Goal: Task Accomplishment & Management: Manage account settings

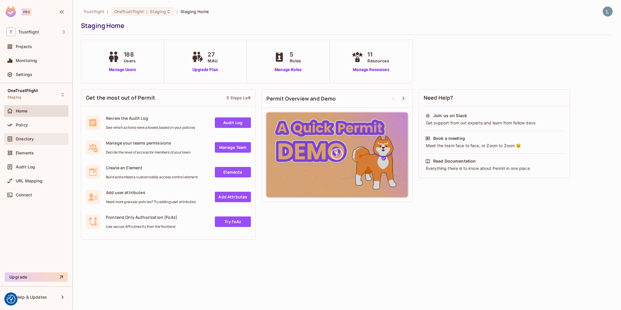
click at [28, 137] on span "Directory" at bounding box center [25, 139] width 18 height 5
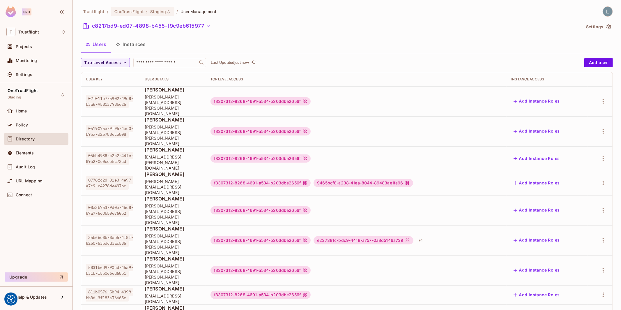
click at [135, 47] on button "Instances" at bounding box center [130, 44] width 39 height 15
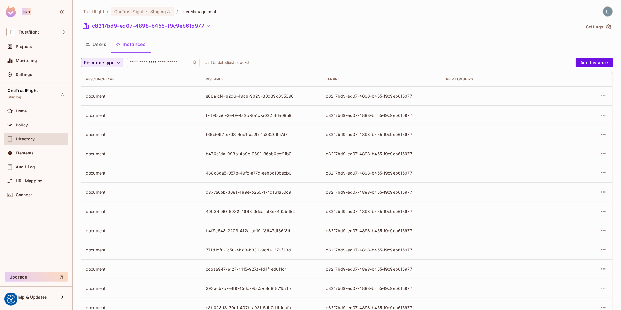
click at [106, 62] on span "Resource type" at bounding box center [99, 62] width 30 height 7
click at [99, 113] on span "User Group" at bounding box center [103, 114] width 34 height 6
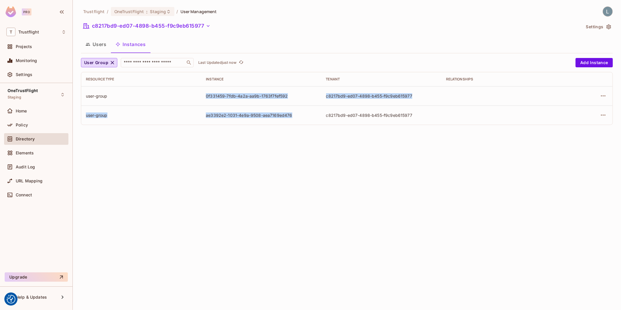
drag, startPoint x: 207, startPoint y: 96, endPoint x: 303, endPoint y: 113, distance: 97.9
click at [303, 113] on tbody "user-group 0f331459-7fdb-4a2a-aa9b-1763f7fef592 c8217bd9-ed07-4898-b455-f9c9eb6…" at bounding box center [347, 105] width 532 height 38
click at [303, 113] on div "ae3392e2-1031-4e9a-9508-aea7169ed476" at bounding box center [261, 115] width 111 height 6
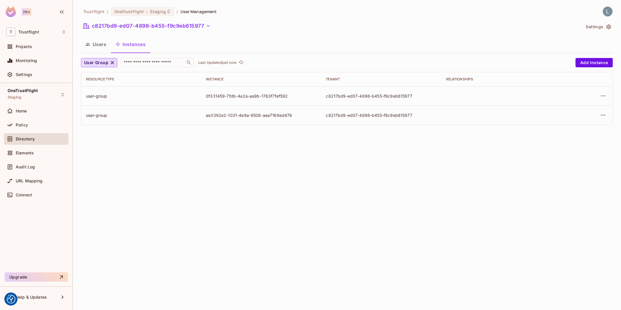
click at [303, 113] on div "ae3392e2-1031-4e9a-9508-aea7169ed476" at bounding box center [261, 115] width 111 height 6
click at [154, 26] on button "c8217bd9-ed07-4898-b455-f9c9eb615977" at bounding box center [147, 25] width 132 height 9
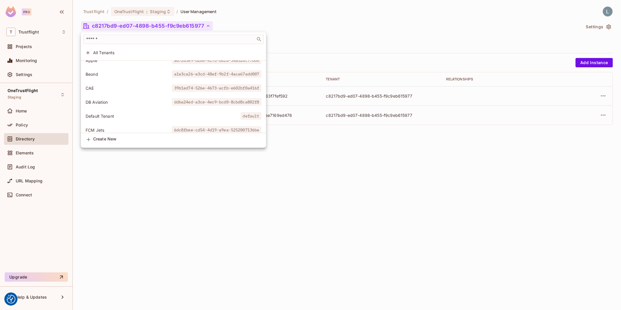
scroll to position [54, 0]
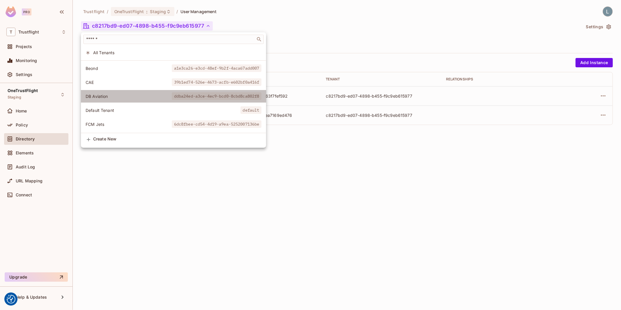
click at [131, 92] on li "DB Aviation ddba24ed-a3ce-4ec9-bcd0-8cbd8ca802f8" at bounding box center [173, 96] width 185 height 13
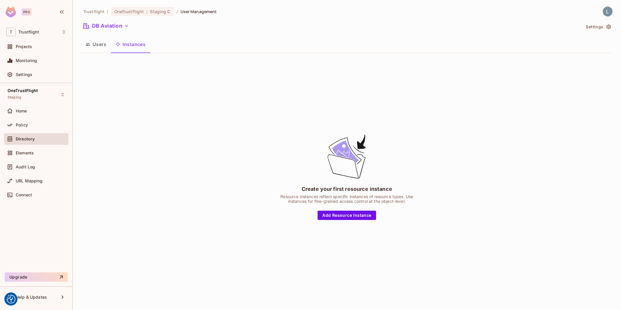
click at [96, 45] on button "Users" at bounding box center [96, 44] width 30 height 15
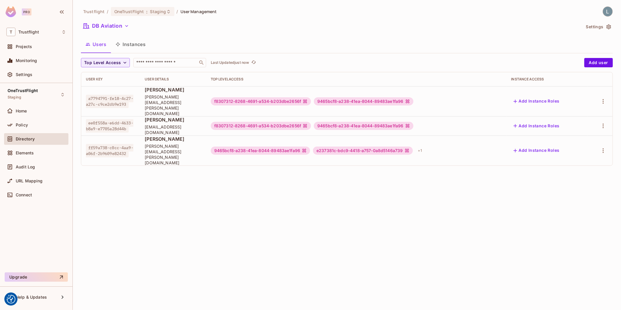
click at [137, 43] on button "Instances" at bounding box center [130, 44] width 39 height 15
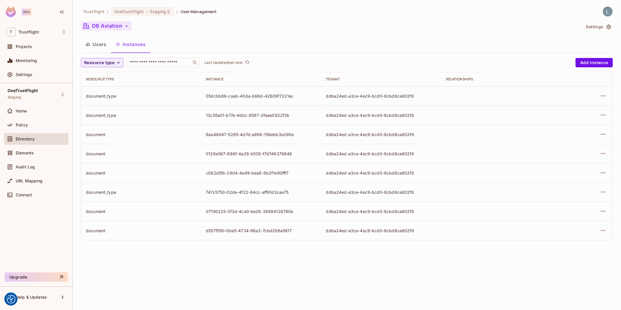
click at [121, 27] on button "DB Aviation" at bounding box center [106, 25] width 50 height 9
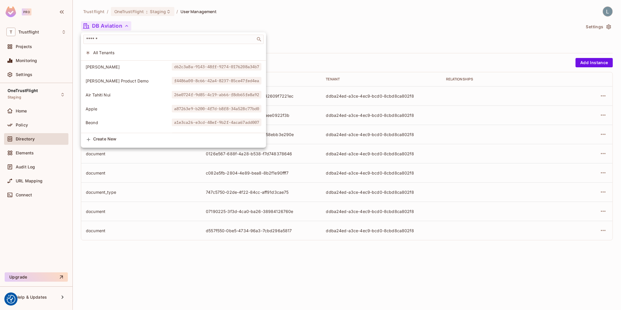
click at [133, 91] on li "Air Tahiti Nui 26e0724f-9d85-4c19-ab66-f8db65fe8a92" at bounding box center [173, 95] width 185 height 13
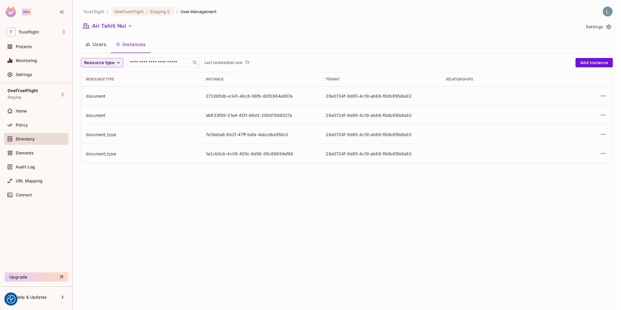
click at [91, 44] on button "Users" at bounding box center [96, 44] width 30 height 15
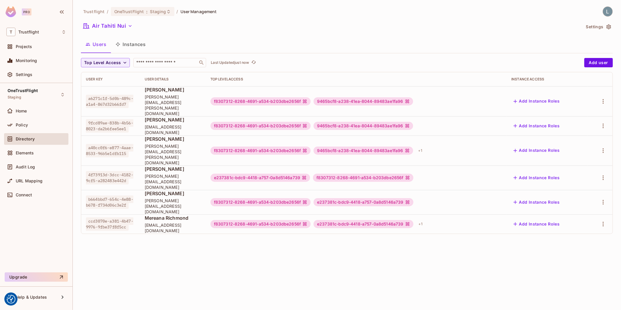
click at [109, 31] on div "Air Tahiti Nui" at bounding box center [331, 26] width 500 height 11
click at [110, 27] on button "Air Tahiti Nui" at bounding box center [108, 25] width 54 height 9
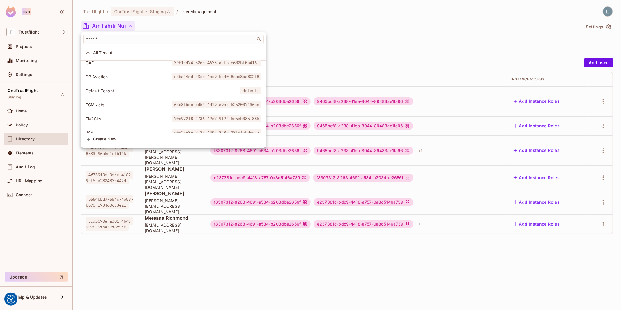
scroll to position [235, 0]
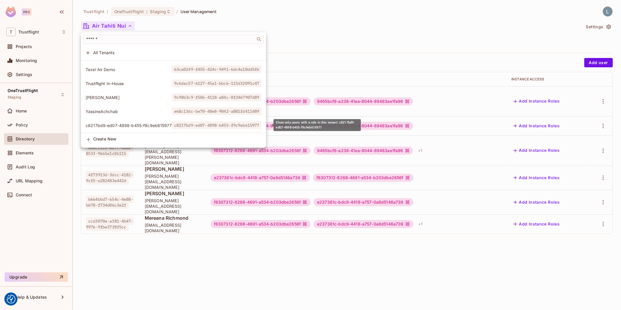
click at [120, 121] on li "c8217bd9-ed07-4898-b455-f9c9eb615977 c8217bd9-ed07-4898-b455-f9c9eb615977" at bounding box center [173, 125] width 185 height 13
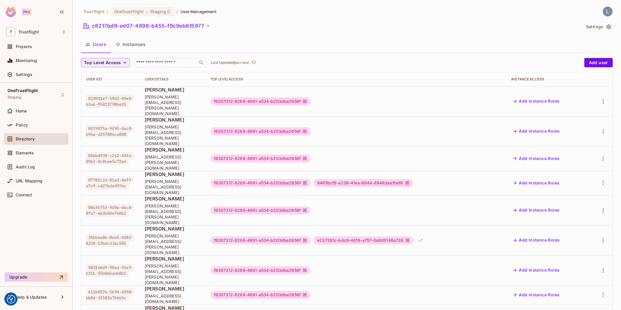
click at [134, 45] on button "Instances" at bounding box center [130, 44] width 39 height 15
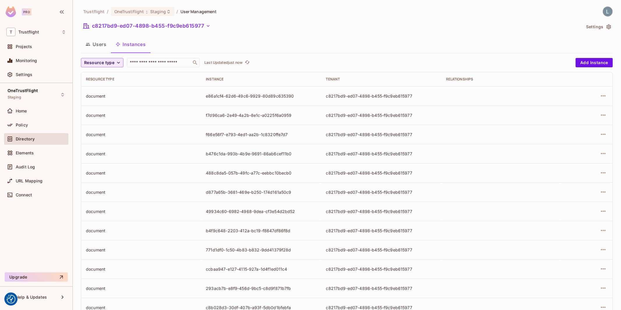
click at [106, 65] on span "Resource type" at bounding box center [99, 62] width 30 height 7
click at [103, 114] on span "User Group" at bounding box center [103, 114] width 34 height 6
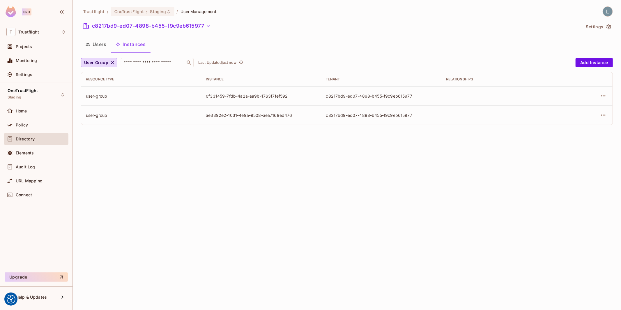
click at [608, 113] on td at bounding box center [587, 114] width 51 height 19
click at [606, 115] on icon "button" at bounding box center [603, 115] width 7 height 7
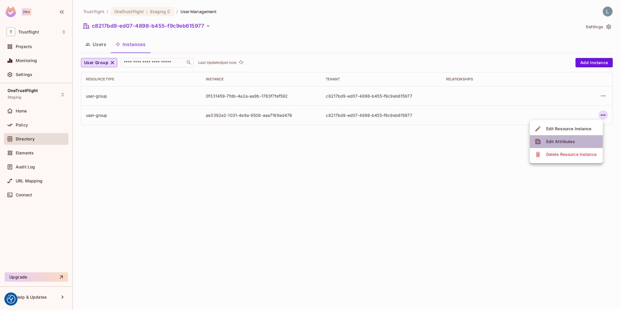
click at [566, 141] on div "Edit Attributes" at bounding box center [561, 142] width 29 height 6
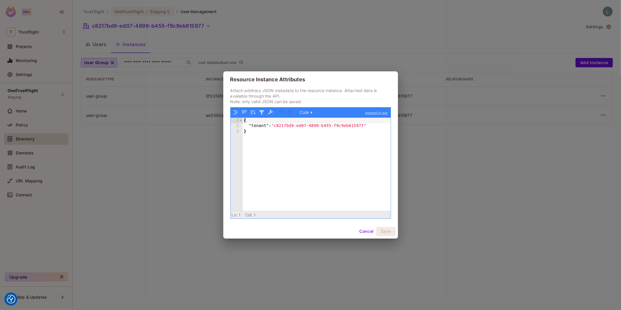
click at [362, 235] on button "Cancel" at bounding box center [366, 231] width 19 height 9
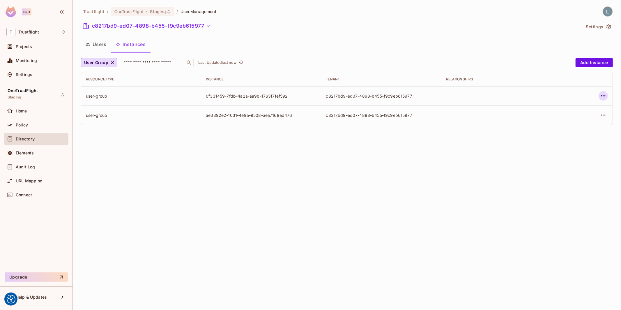
click at [600, 95] on button "button" at bounding box center [603, 95] width 9 height 9
click at [423, 166] on div at bounding box center [310, 155] width 621 height 310
click at [194, 25] on button "c8217bd9-ed07-4898-b455-f9c9eb615977" at bounding box center [147, 25] width 132 height 9
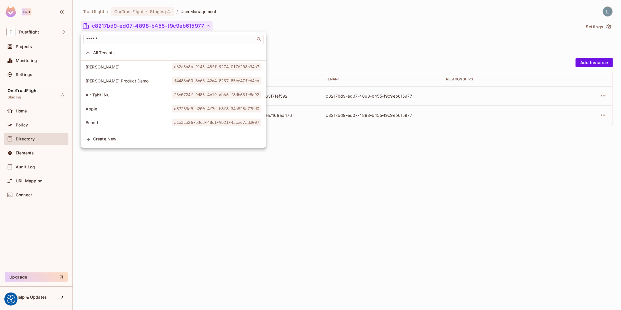
click at [121, 50] on span "All Tenants" at bounding box center [177, 53] width 168 height 6
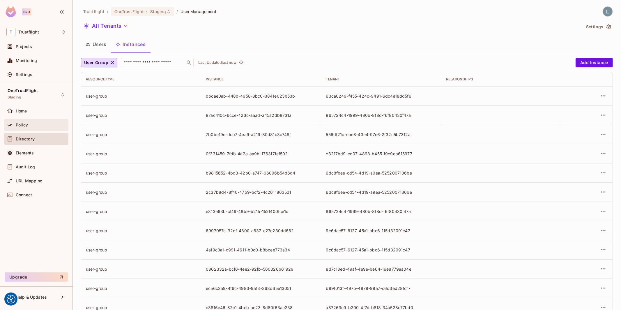
click at [38, 125] on div "Policy" at bounding box center [41, 125] width 50 height 5
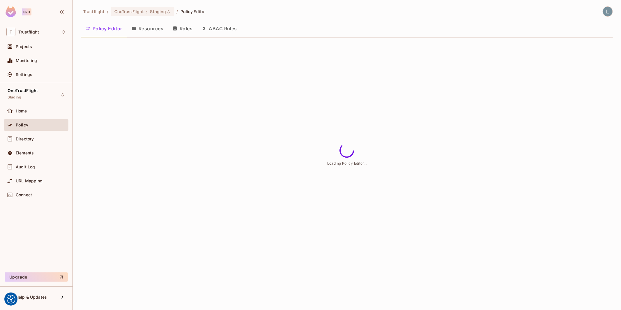
click at [217, 30] on button "ABAC Rules" at bounding box center [219, 28] width 45 height 15
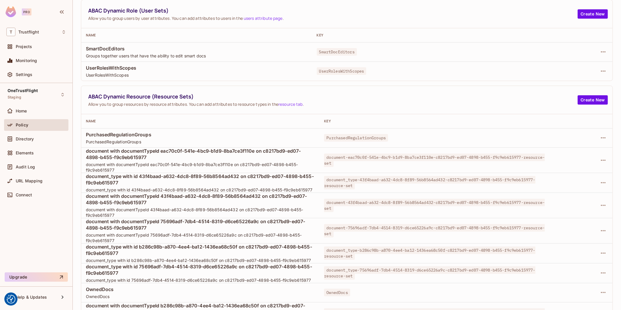
scroll to position [5, 0]
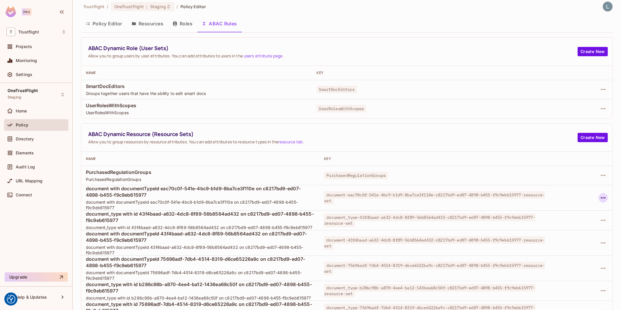
click at [604, 197] on icon "button" at bounding box center [603, 197] width 7 height 7
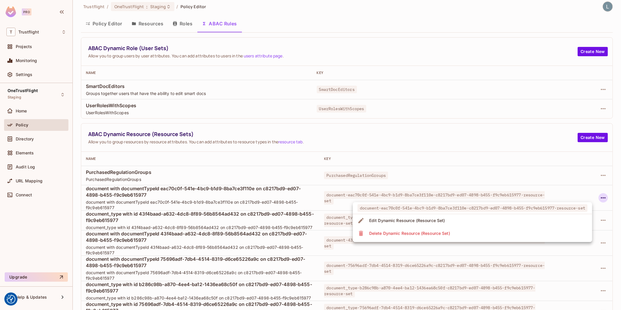
click at [459, 235] on li "Delete Dynamic Resource (Resource Set)" at bounding box center [472, 233] width 239 height 13
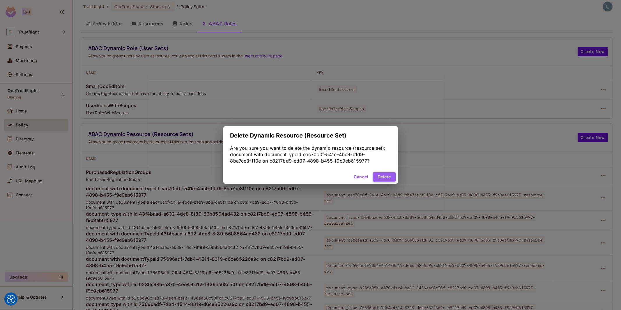
click at [387, 176] on button "Delete" at bounding box center [384, 176] width 22 height 9
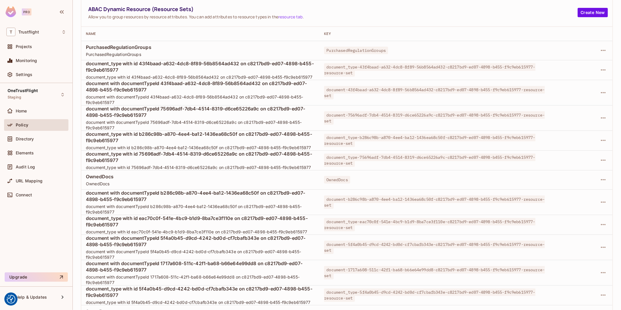
scroll to position [127, 0]
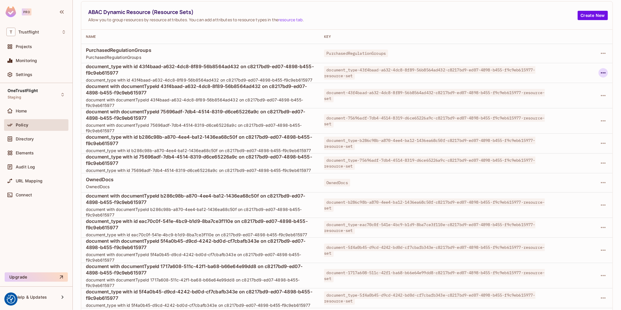
click at [606, 71] on icon "button" at bounding box center [603, 72] width 7 height 7
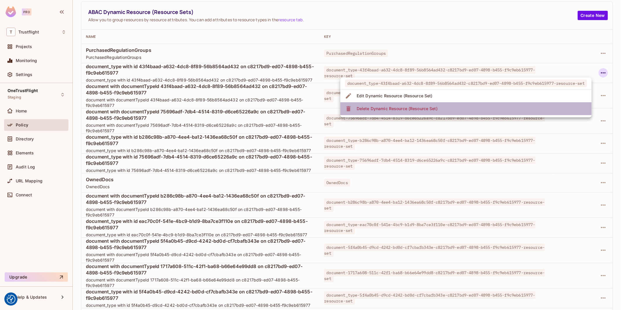
click at [426, 109] on div "Delete Dynamic Resource (Resource Set)" at bounding box center [397, 109] width 81 height 6
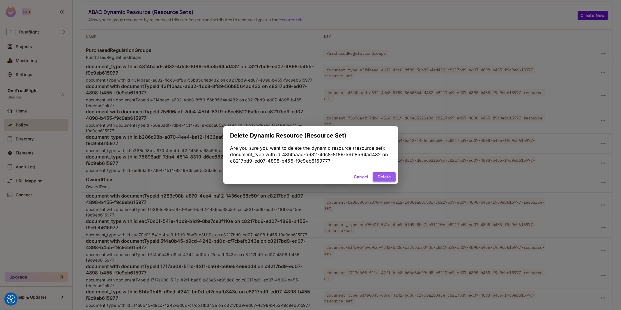
click at [379, 178] on button "Delete" at bounding box center [384, 176] width 22 height 9
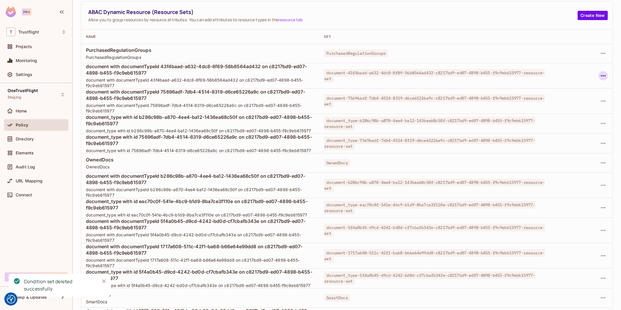
click at [603, 76] on icon "button" at bounding box center [603, 75] width 7 height 7
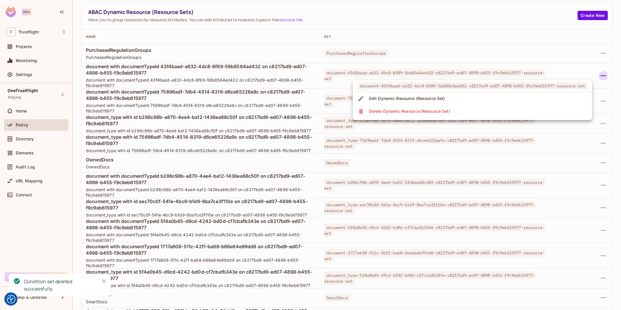
click at [537, 110] on li "Delete Dynamic Resource (Resource Set)" at bounding box center [472, 111] width 239 height 13
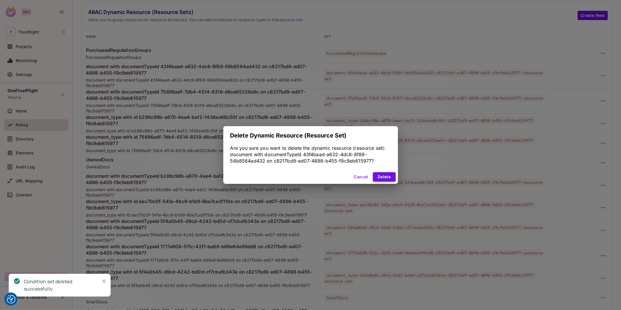
click at [380, 177] on button "Delete" at bounding box center [384, 176] width 22 height 9
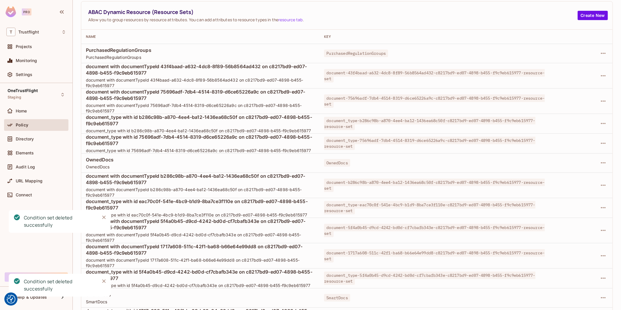
scroll to position [119, 0]
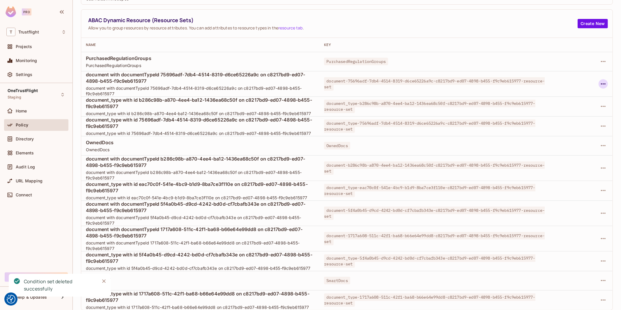
click at [605, 85] on icon "button" at bounding box center [603, 83] width 7 height 7
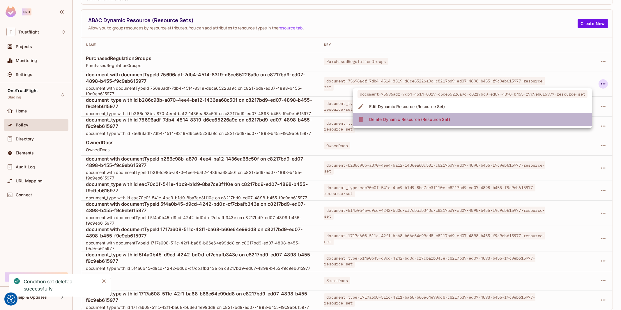
click at [510, 120] on li "Delete Dynamic Resource (Resource Set)" at bounding box center [472, 119] width 239 height 13
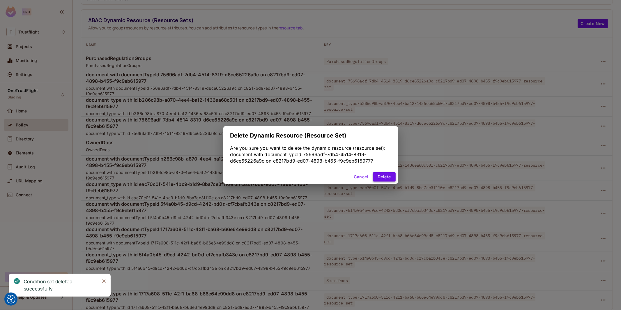
click at [386, 179] on button "Delete" at bounding box center [384, 176] width 22 height 9
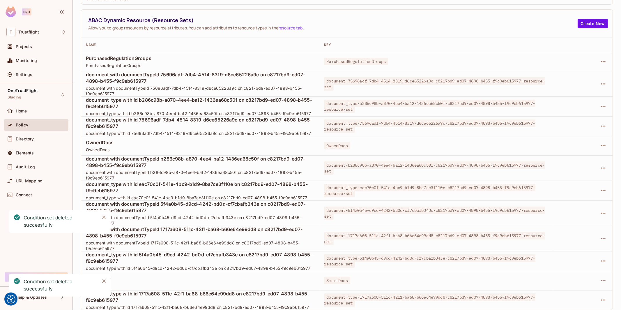
scroll to position [94, 0]
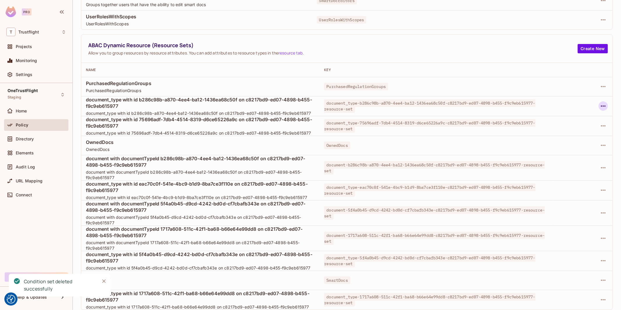
click at [603, 106] on icon "button" at bounding box center [603, 106] width 7 height 7
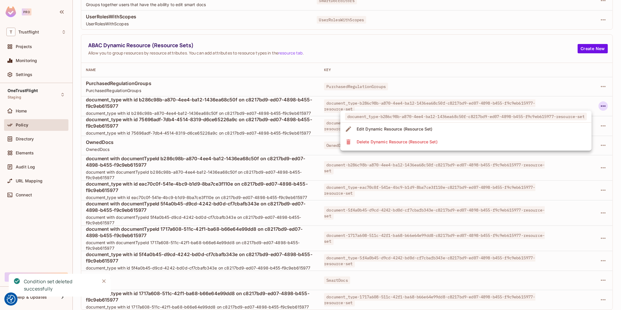
click at [527, 140] on li "Delete Dynamic Resource (Resource Set)" at bounding box center [466, 141] width 251 height 13
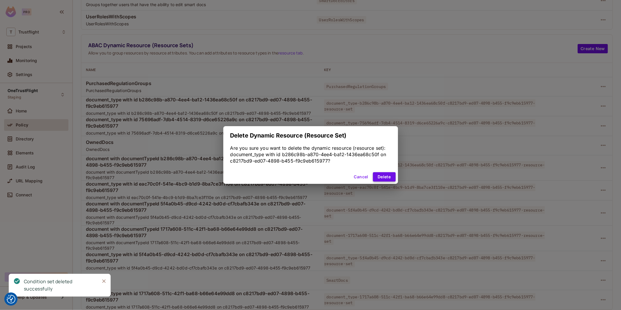
click at [385, 176] on button "Delete" at bounding box center [384, 176] width 22 height 9
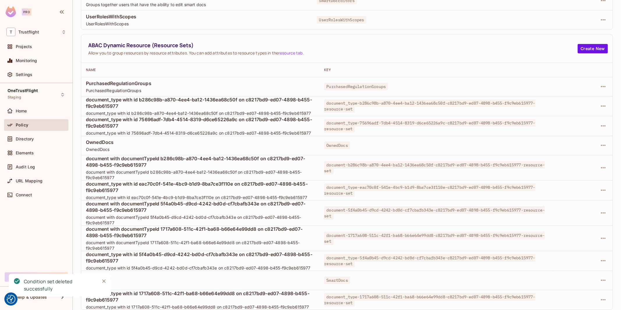
scroll to position [74, 0]
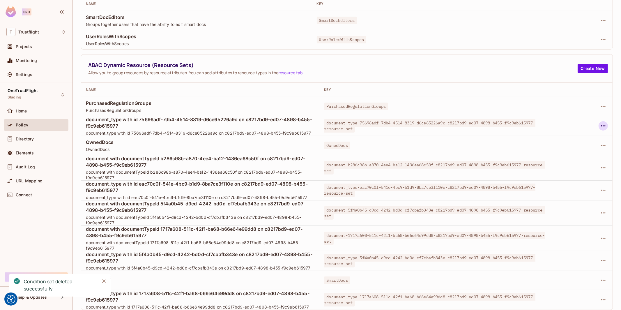
click at [606, 124] on icon "button" at bounding box center [603, 125] width 7 height 7
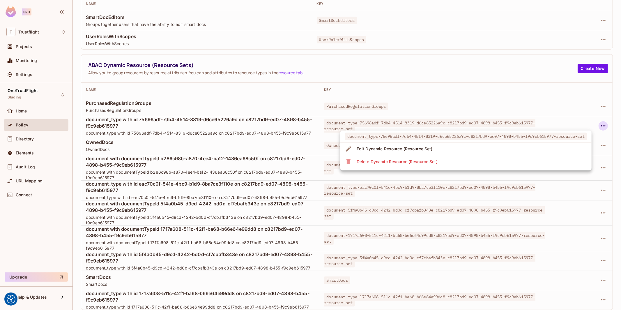
click at [445, 163] on li "Delete Dynamic Resource (Resource Set)" at bounding box center [466, 161] width 251 height 13
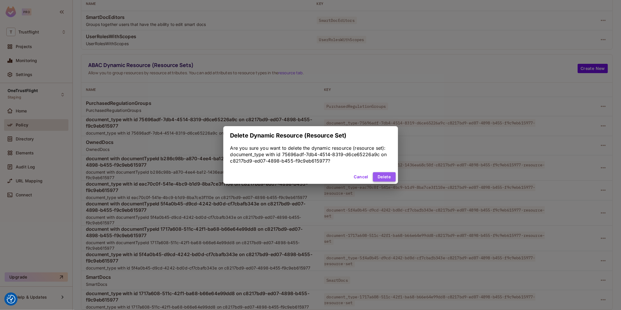
click at [379, 176] on button "Delete" at bounding box center [384, 176] width 22 height 9
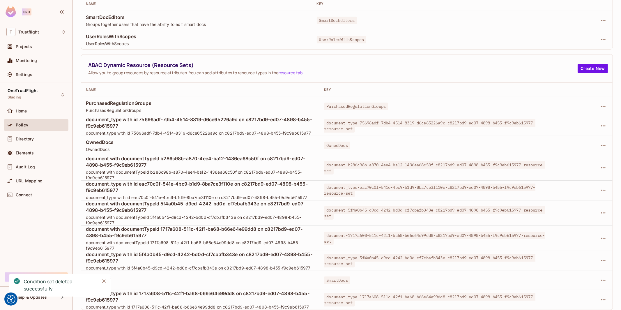
scroll to position [54, 0]
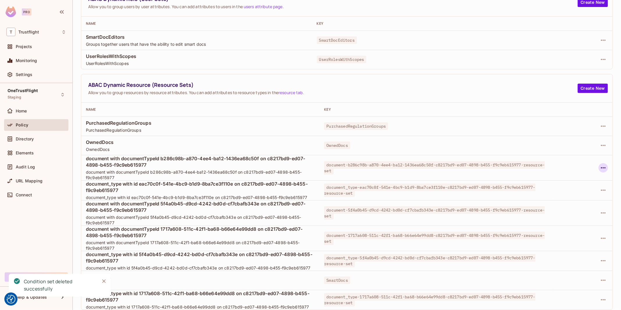
click at [602, 167] on icon "button" at bounding box center [603, 167] width 7 height 7
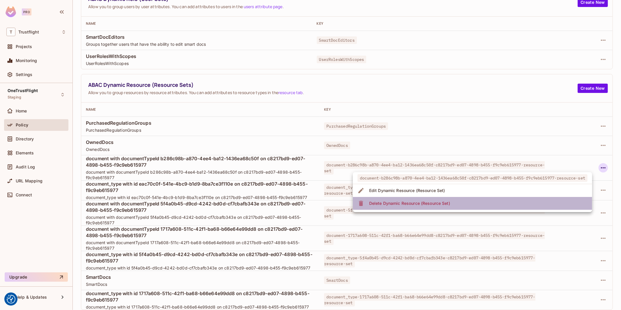
click at [492, 204] on li "Delete Dynamic Resource (Resource Set)" at bounding box center [472, 203] width 239 height 13
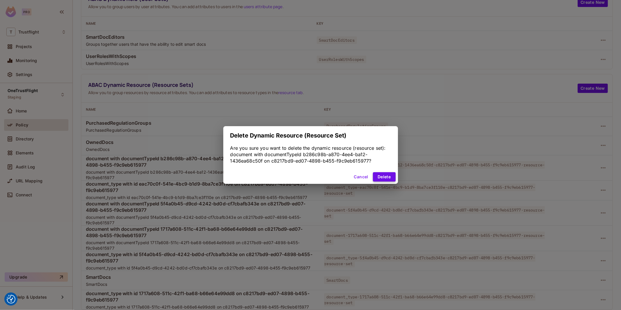
click at [385, 176] on button "Delete" at bounding box center [384, 176] width 22 height 9
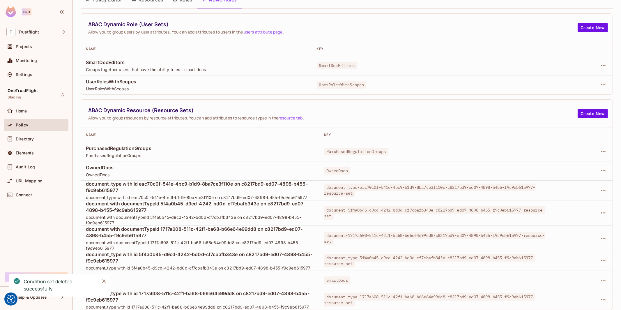
scroll to position [29, 0]
click at [605, 189] on icon "button" at bounding box center [603, 190] width 7 height 7
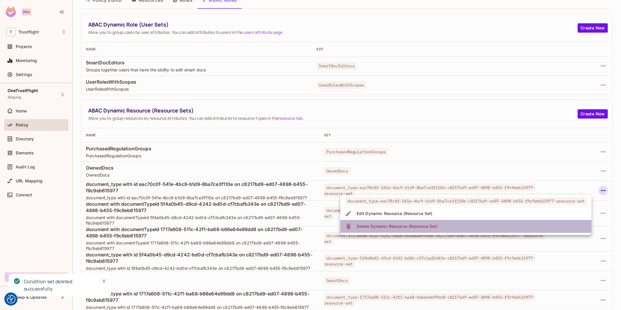
click at [518, 229] on li "Delete Dynamic Resource (Resource Set)" at bounding box center [466, 226] width 251 height 13
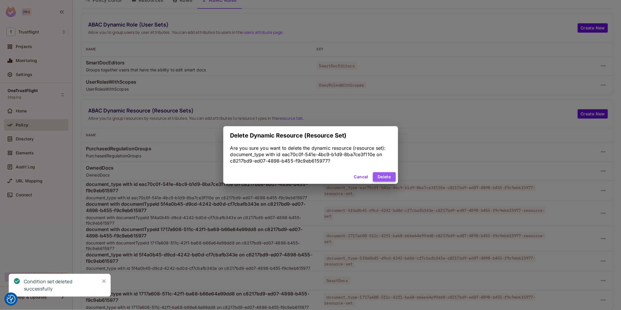
click at [382, 175] on button "Delete" at bounding box center [384, 176] width 22 height 9
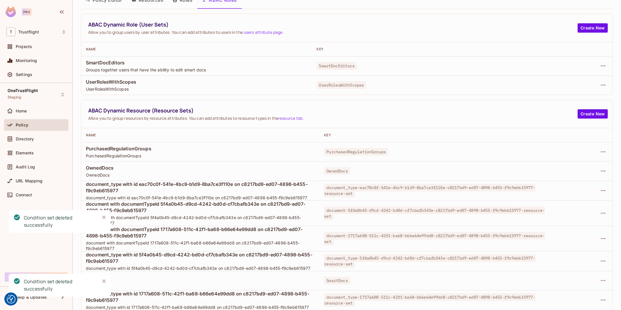
scroll to position [9, 0]
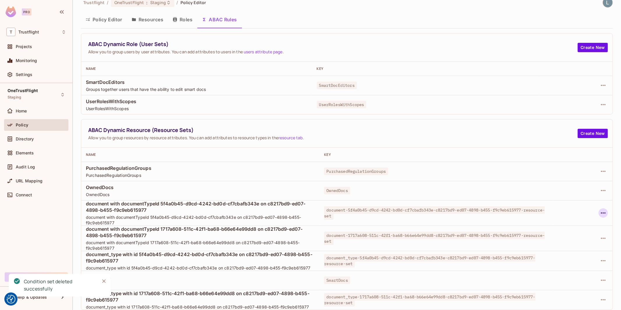
click at [605, 214] on icon "button" at bounding box center [603, 212] width 7 height 7
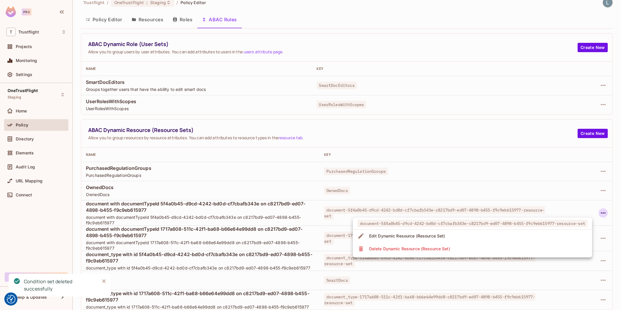
click at [503, 249] on li "Delete Dynamic Resource (Resource Set)" at bounding box center [472, 248] width 239 height 13
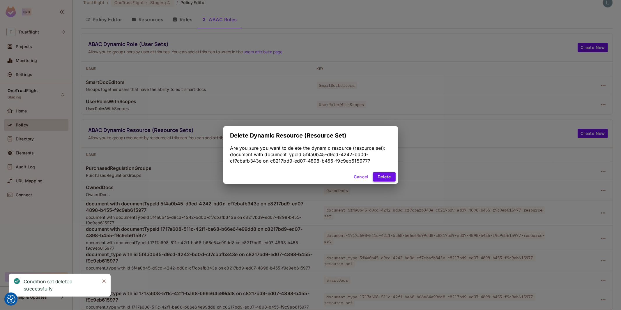
click at [381, 177] on button "Delete" at bounding box center [384, 176] width 22 height 9
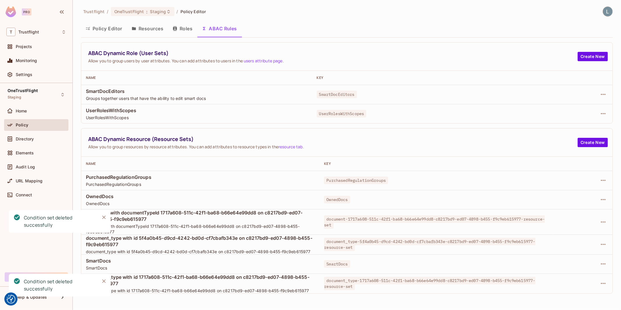
scroll to position [0, 0]
click at [602, 220] on icon "button" at bounding box center [603, 222] width 7 height 7
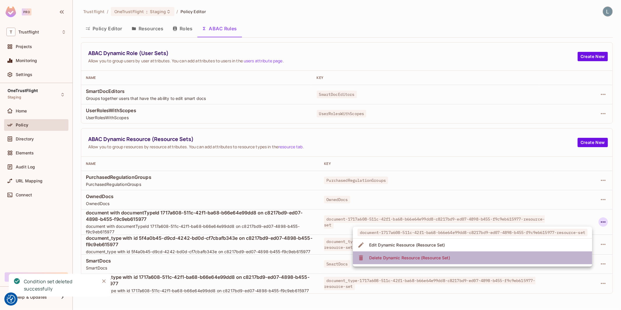
click at [449, 254] on span "Delete Dynamic Resource (Resource Set)" at bounding box center [410, 257] width 84 height 9
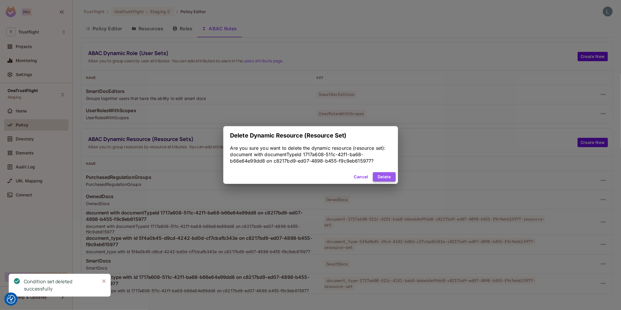
click at [387, 177] on button "Delete" at bounding box center [384, 176] width 22 height 9
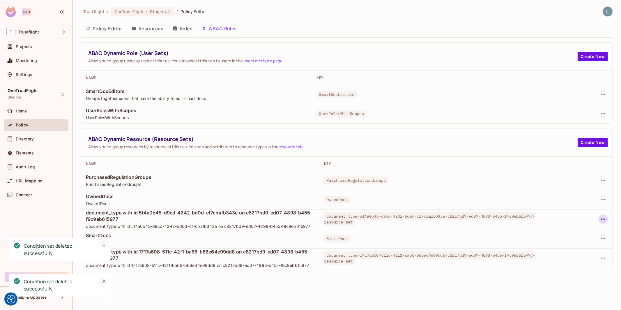
click at [602, 218] on icon "button" at bounding box center [603, 219] width 7 height 7
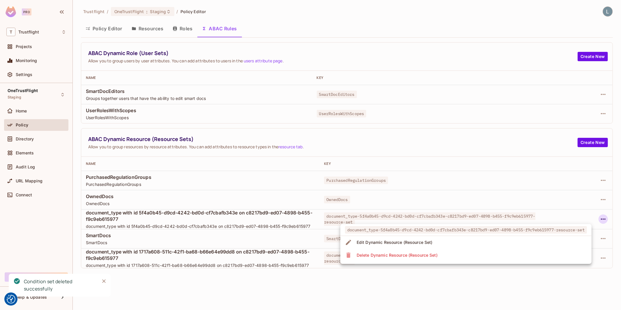
click at [478, 253] on li "Delete Dynamic Resource (Resource Set)" at bounding box center [466, 255] width 251 height 13
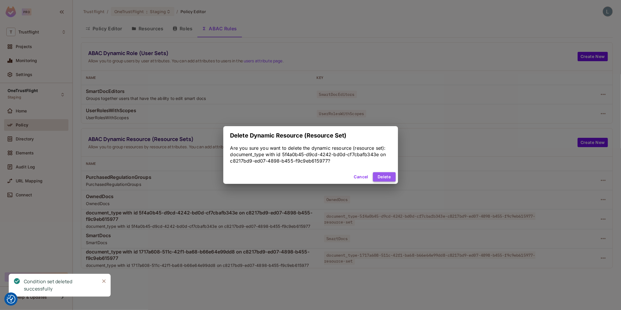
click at [390, 175] on button "Delete" at bounding box center [384, 176] width 22 height 9
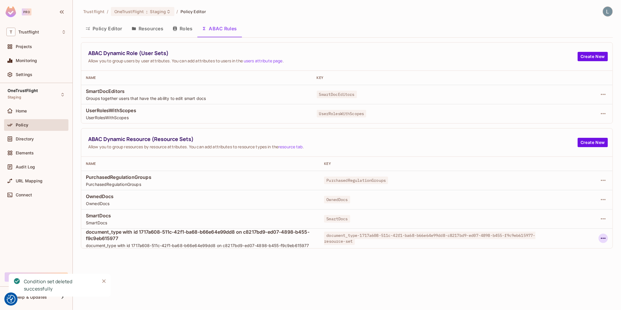
click at [603, 241] on icon "button" at bounding box center [603, 238] width 7 height 7
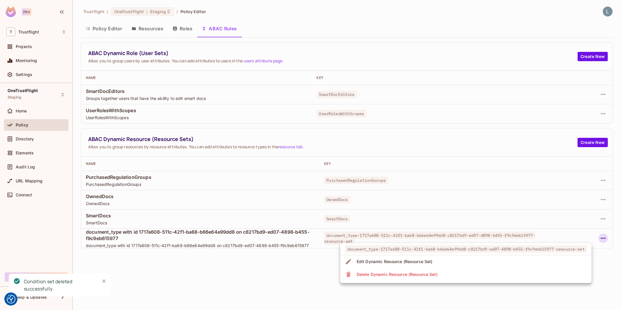
click at [493, 272] on li "Delete Dynamic Resource (Resource Set)" at bounding box center [466, 274] width 251 height 13
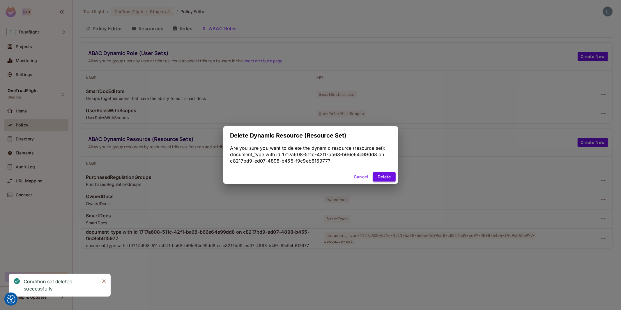
click at [386, 175] on button "Delete" at bounding box center [384, 176] width 22 height 9
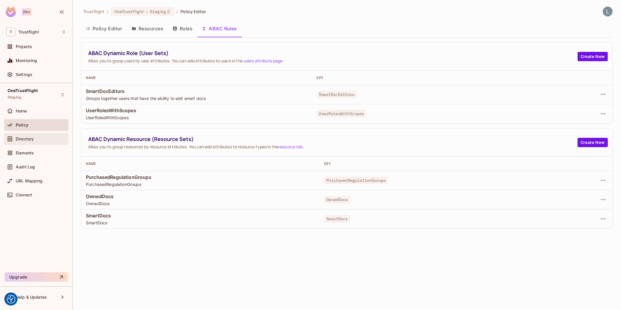
click at [32, 137] on span "Directory" at bounding box center [25, 139] width 18 height 5
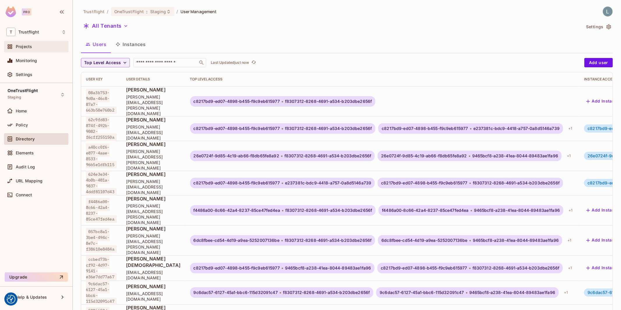
click at [36, 48] on div "Projects" at bounding box center [41, 46] width 50 height 5
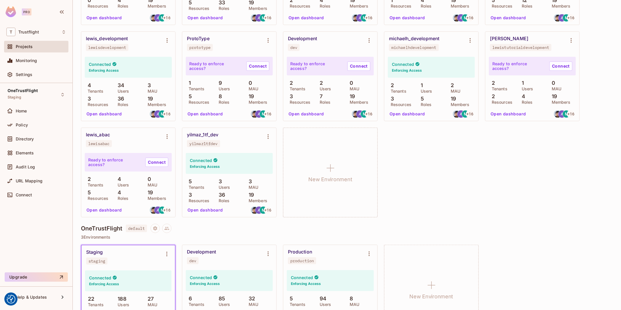
scroll to position [292, 0]
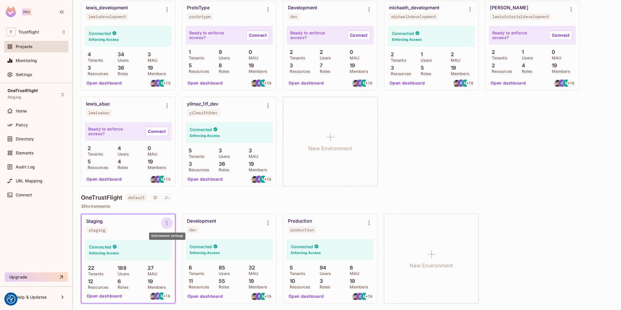
click at [167, 224] on icon "Environment settings" at bounding box center [166, 223] width 7 height 7
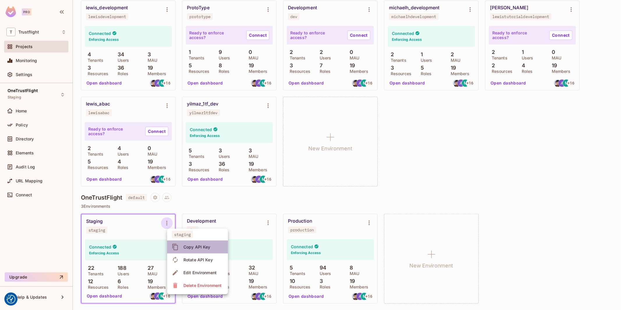
click at [209, 247] on div "Copy API Key" at bounding box center [197, 247] width 27 height 6
